Goal: Transaction & Acquisition: Purchase product/service

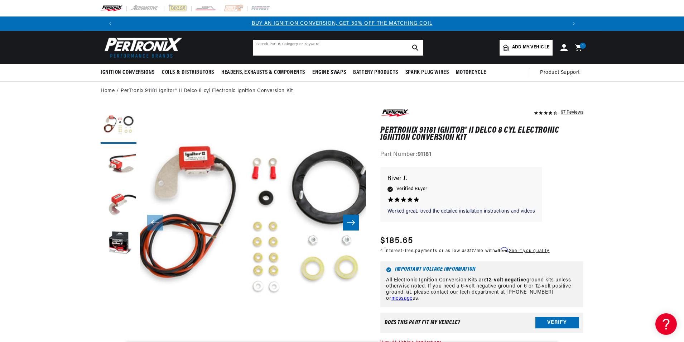
click at [317, 43] on input "text" at bounding box center [338, 48] width 171 height 16
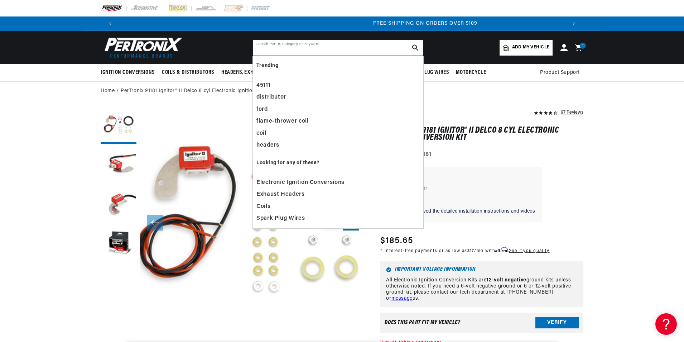
scroll to position [0, 895]
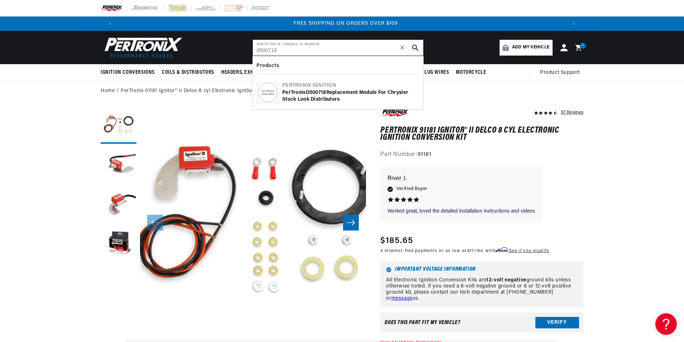
type input "d500718"
click at [299, 95] on div "PerTronix D500718 Replacement Module for Chrysler Stock Look Distributors" at bounding box center [350, 96] width 136 height 14
